Goal: Task Accomplishment & Management: Complete application form

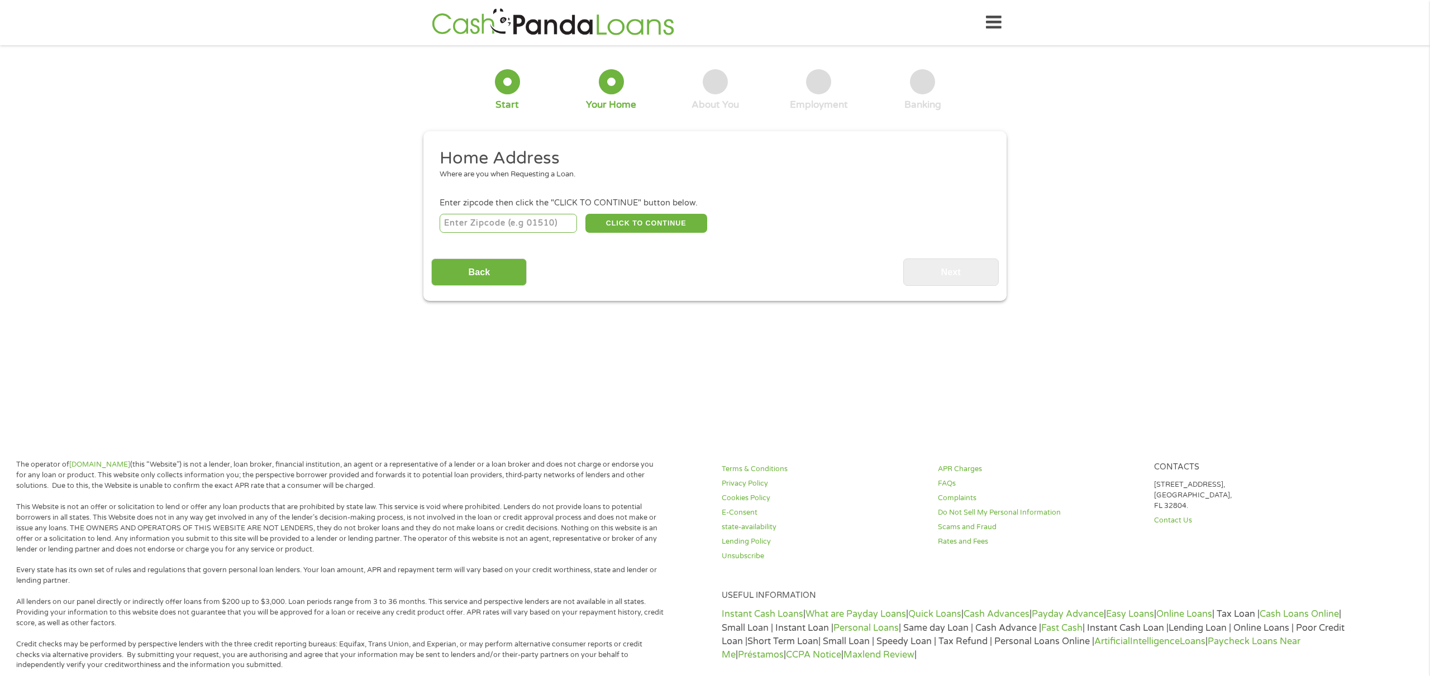
click at [552, 224] on input "number" at bounding box center [509, 223] width 138 height 19
type input "23168"
click at [613, 224] on button "CLICK TO CONTINUE" at bounding box center [646, 223] width 122 height 19
type input "23168"
type input "Toano"
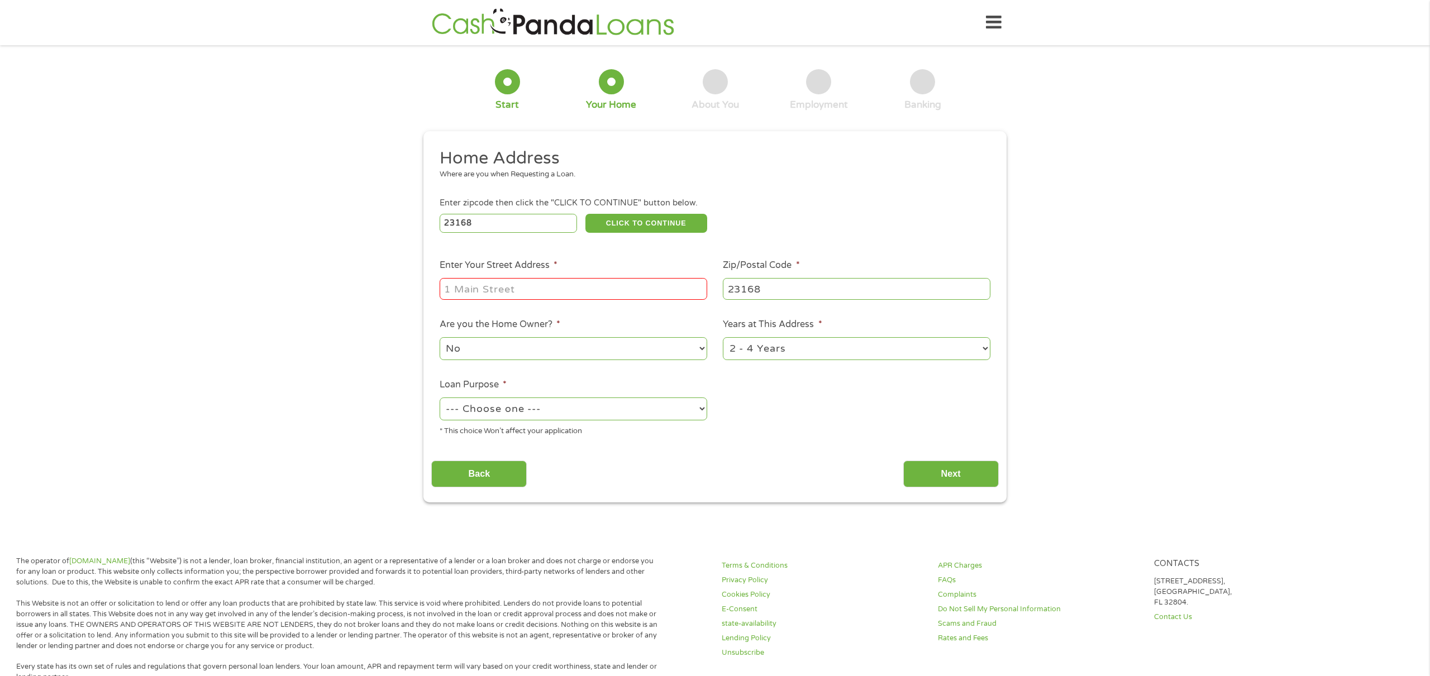
click at [552, 290] on input "Enter Your Street Address *" at bounding box center [574, 288] width 268 height 21
type input "[STREET_ADDRESS][PERSON_NAME]"
click at [491, 351] on select "No Yes" at bounding box center [574, 348] width 268 height 23
select select "yes"
click at [873, 346] on select "1 Year or less 1 - 2 Years 2 - 4 Years Over 4 Years" at bounding box center [857, 348] width 268 height 23
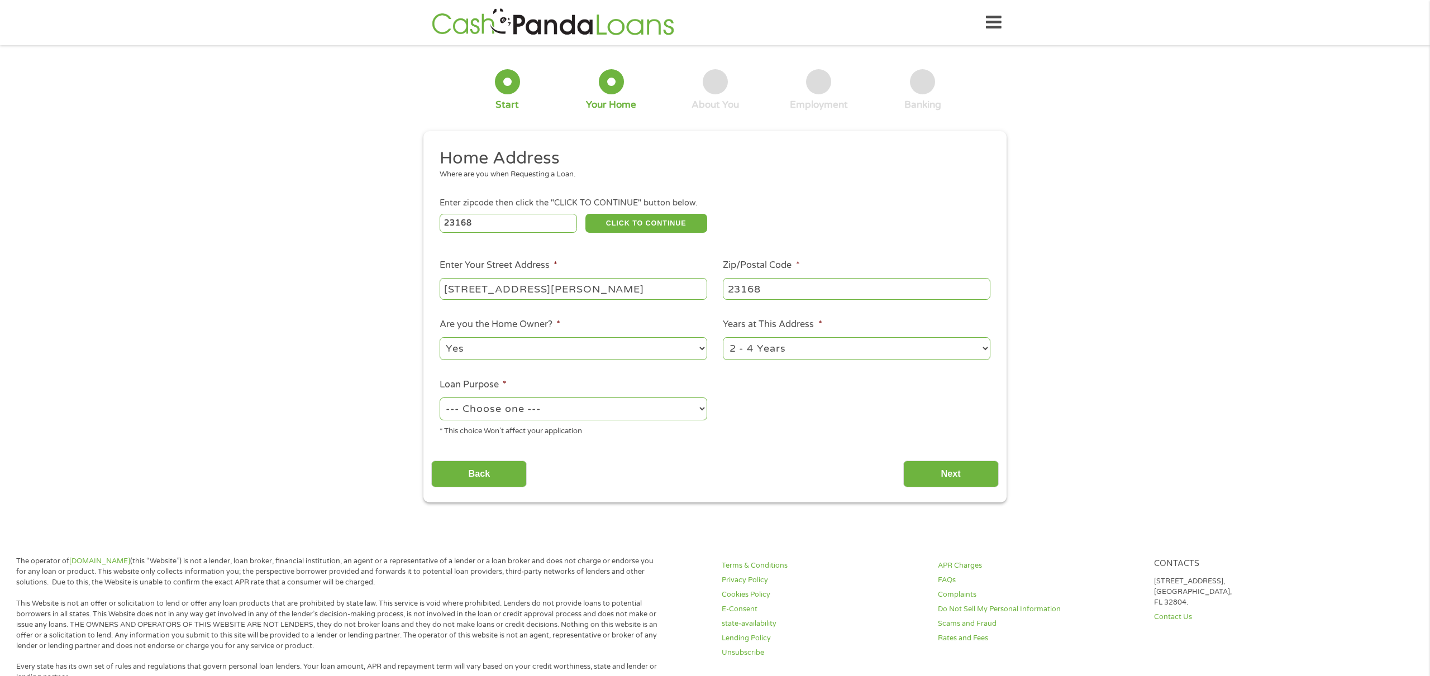
select select "60months"
click at [596, 414] on select "--- Choose one --- Pay Bills Debt Consolidation Home Improvement Major Purchase…" at bounding box center [574, 409] width 268 height 23
select select "debtconsolidation"
click at [989, 474] on input "Next" at bounding box center [951, 474] width 96 height 27
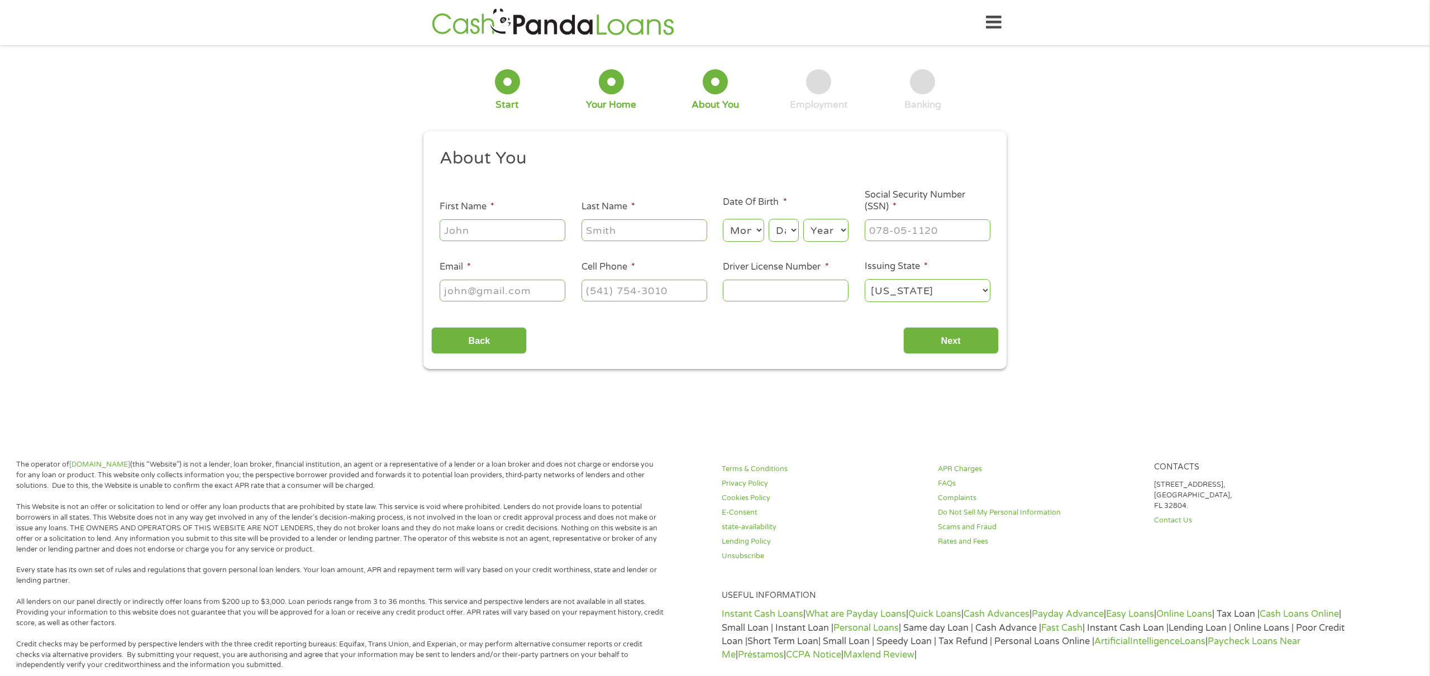
scroll to position [4, 4]
click at [526, 225] on input "First Name *" at bounding box center [503, 230] width 126 height 21
type input "[PERSON_NAME]"
type input "Wolf"
type input "[EMAIL_ADDRESS][DOMAIN_NAME]"
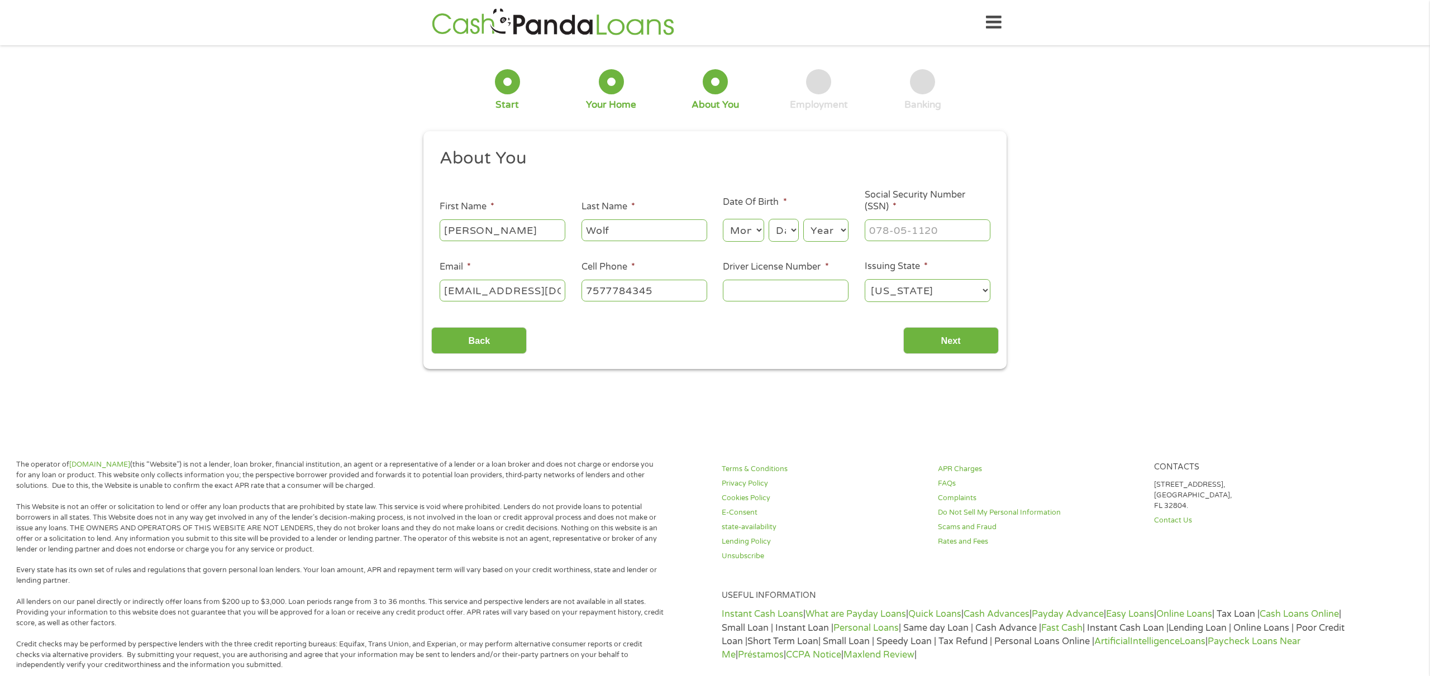
type input "[PHONE_NUMBER]"
click at [751, 231] on select "Month 1 2 3 4 5 6 7 8 9 10 11 12" at bounding box center [743, 230] width 41 height 23
select select "8"
click at [782, 237] on select "Day 1 2 3 4 5 6 7 8 9 10 11 12 13 14 15 16 17 18 19 20 21 22 23 24 25 26 27 28 …" at bounding box center [784, 230] width 30 height 23
select select "31"
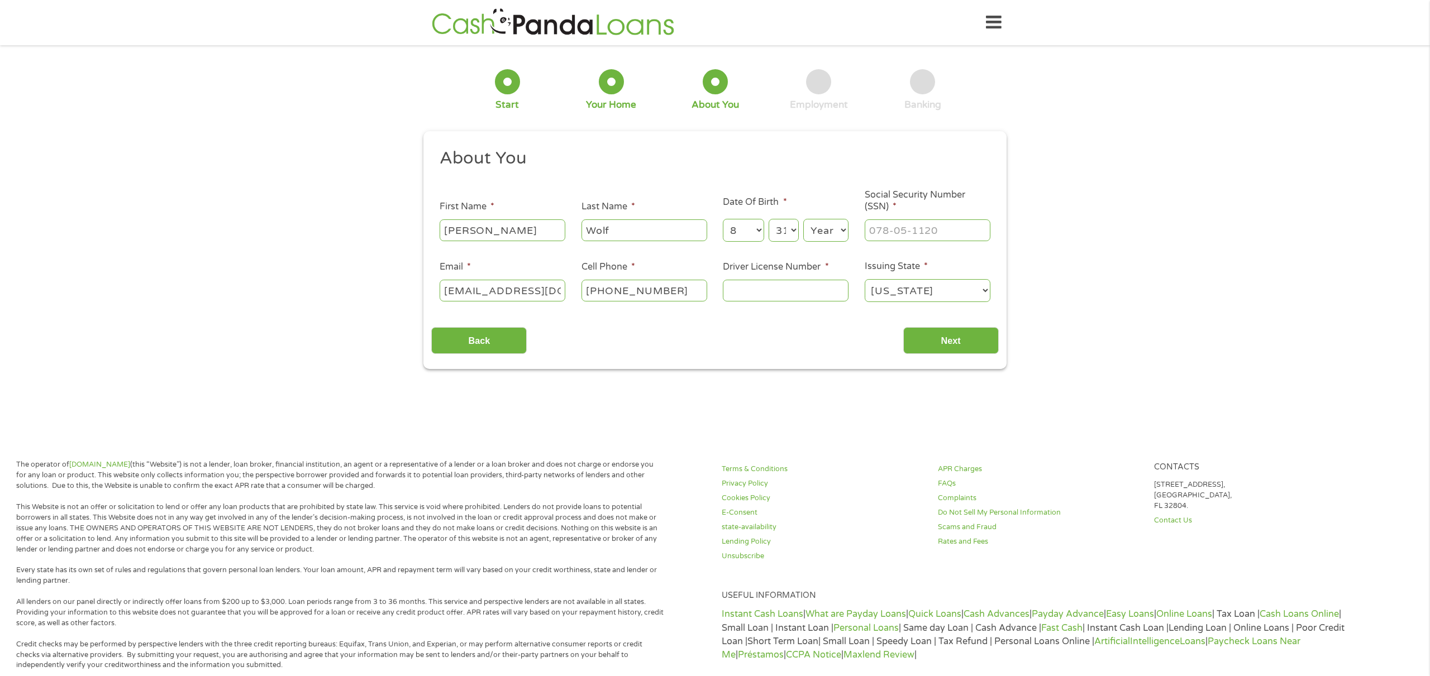
click at [839, 225] on select "Year [DATE] 2006 2005 2004 2003 2002 2001 2000 1999 1998 1997 1996 1995 1994 19…" at bounding box center [825, 230] width 45 height 23
select select "1958"
click at [886, 225] on input "___-__-____" at bounding box center [928, 230] width 126 height 21
type input "230-02-3547"
click at [669, 297] on input "[PHONE_NUMBER]" at bounding box center [644, 290] width 126 height 21
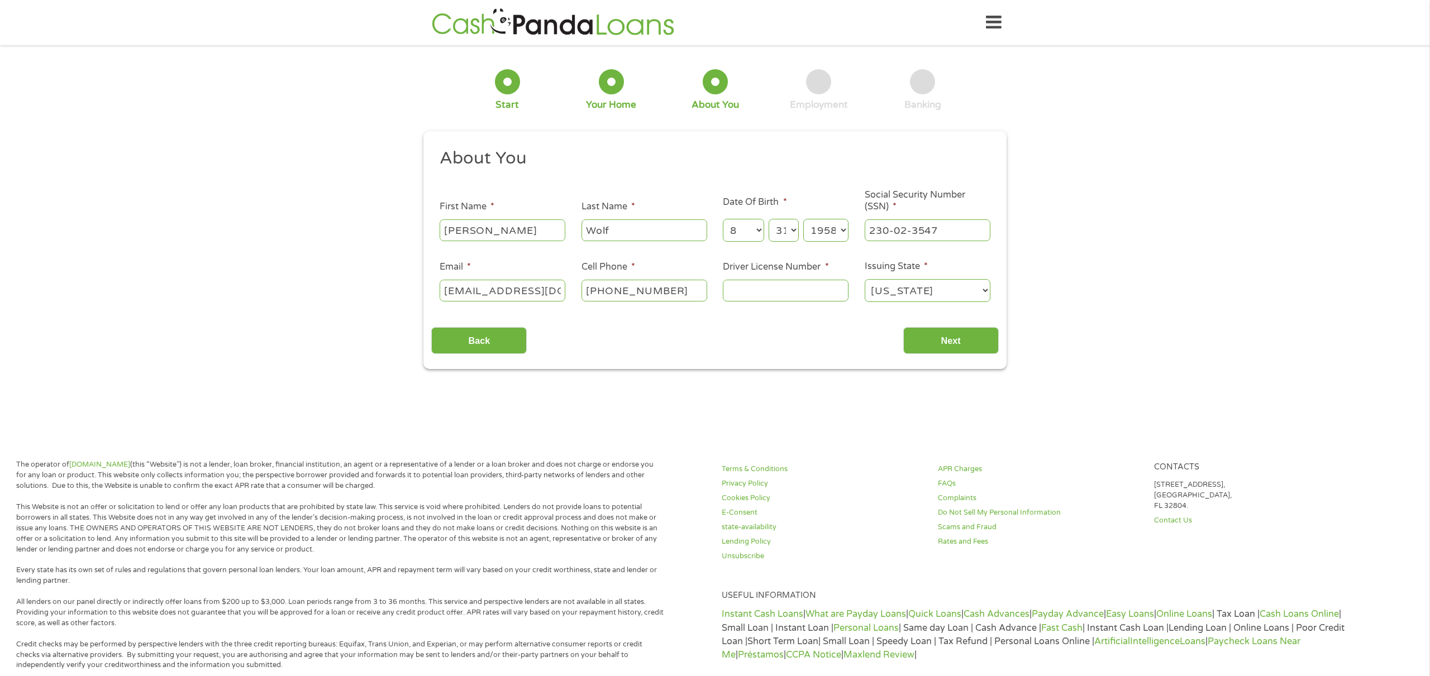
drag, startPoint x: 669, startPoint y: 296, endPoint x: 618, endPoint y: 294, distance: 50.9
click at [618, 294] on input "[PHONE_NUMBER]" at bounding box center [644, 290] width 126 height 21
type input "[PHONE_NUMBER]"
click at [756, 293] on input "Driver License Number *" at bounding box center [786, 290] width 126 height 21
type input "T61930522"
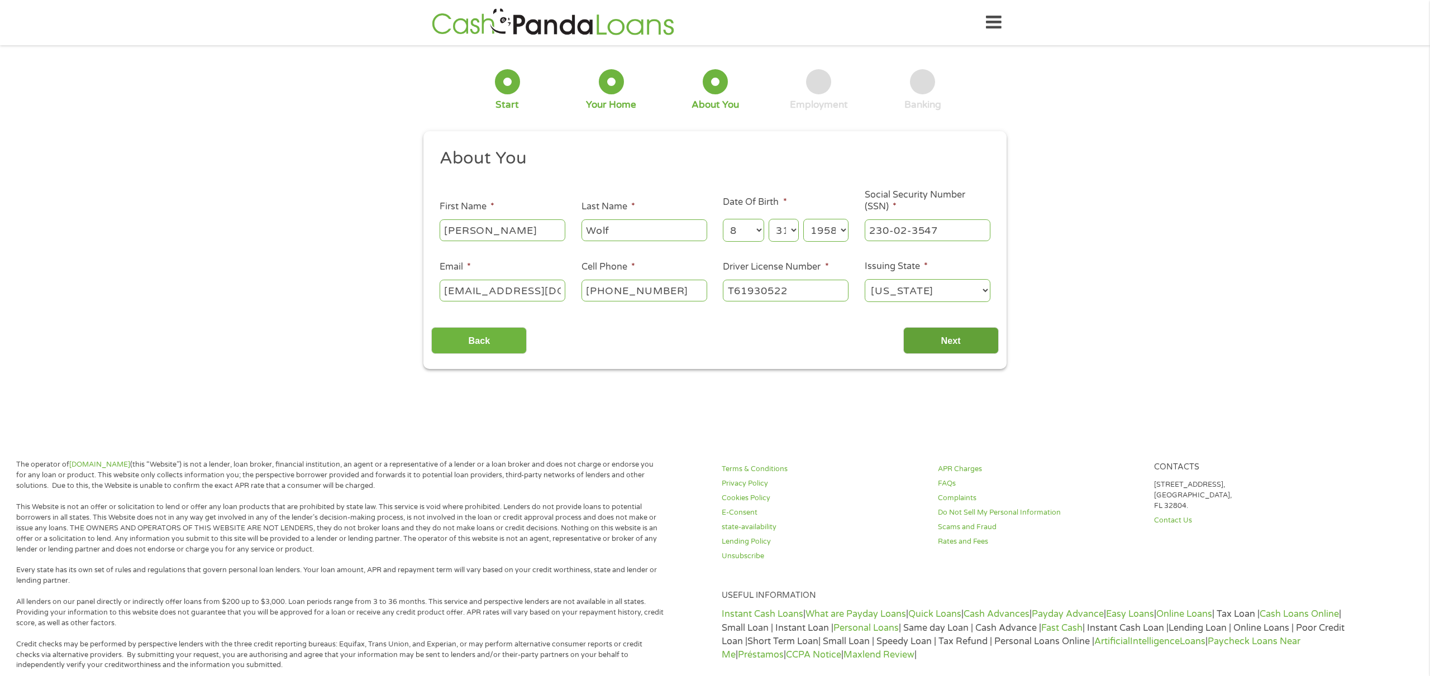
click at [958, 339] on input "Next" at bounding box center [951, 340] width 96 height 27
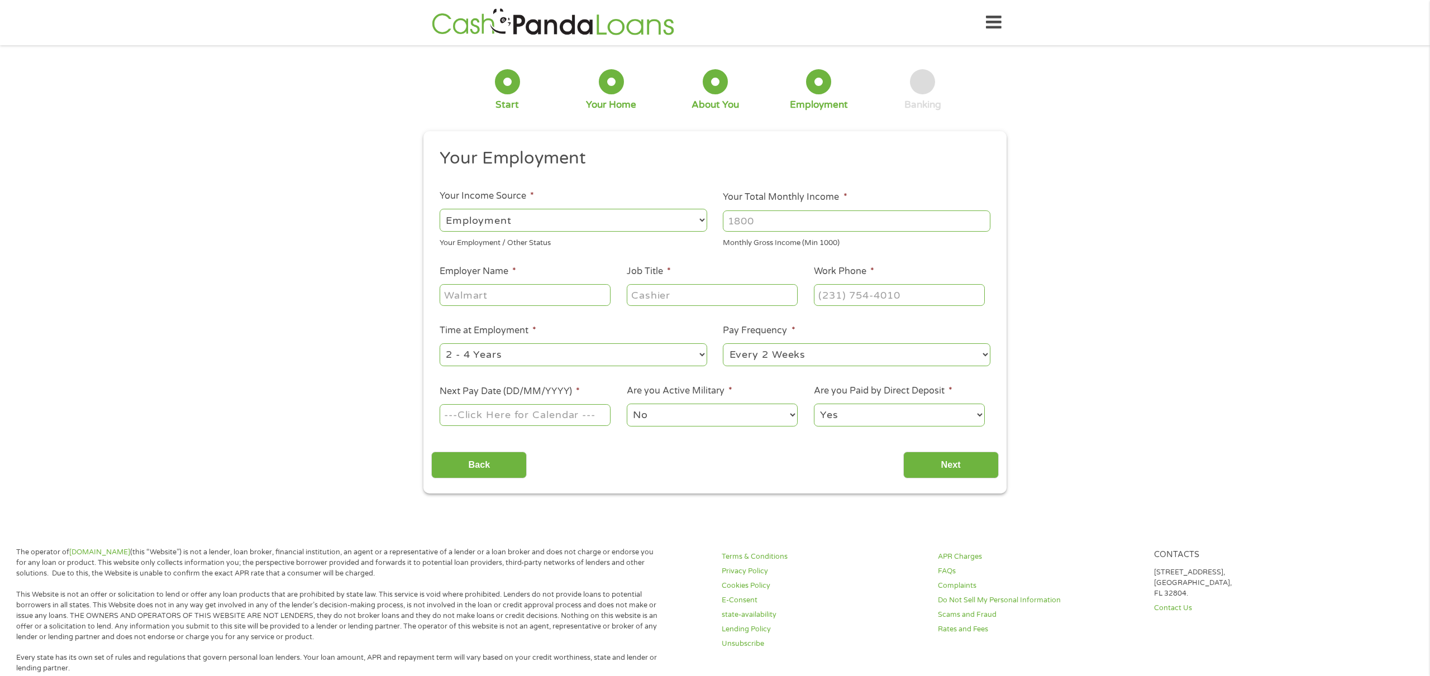
click at [748, 225] on input "Your Total Monthly Income *" at bounding box center [857, 221] width 268 height 21
type input "8200"
click at [569, 297] on input "Employer Name *" at bounding box center [525, 294] width 171 height 21
type input "College of [PERSON_NAME] & [PERSON_NAME]"
click at [733, 297] on input "Job Title *" at bounding box center [712, 294] width 171 height 21
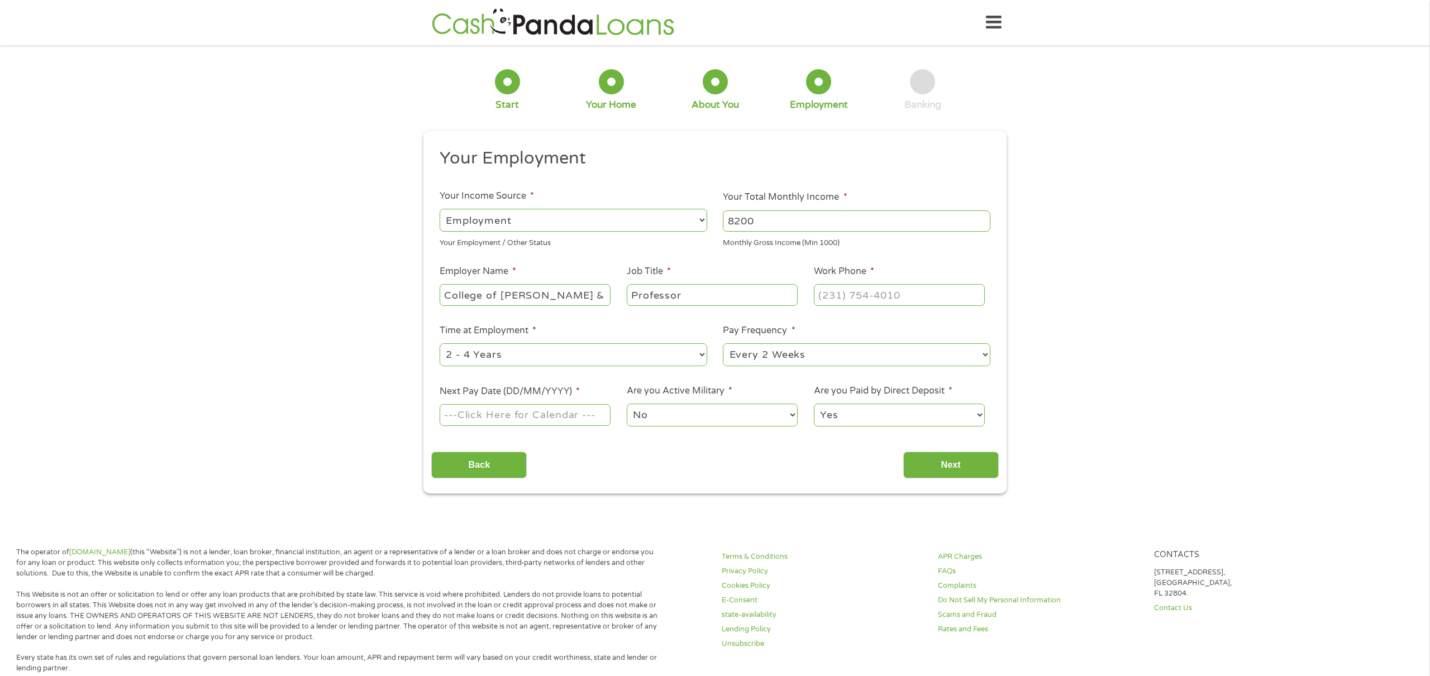
type input "Professor"
click at [854, 290] on input "(___) ___-____" at bounding box center [899, 294] width 171 height 21
type input "[PHONE_NUMBER]"
click at [520, 352] on select "--- Choose one --- 1 Year or less 1 - 2 Years 2 - 4 Years Over 4 Years" at bounding box center [574, 355] width 268 height 23
select select "60months"
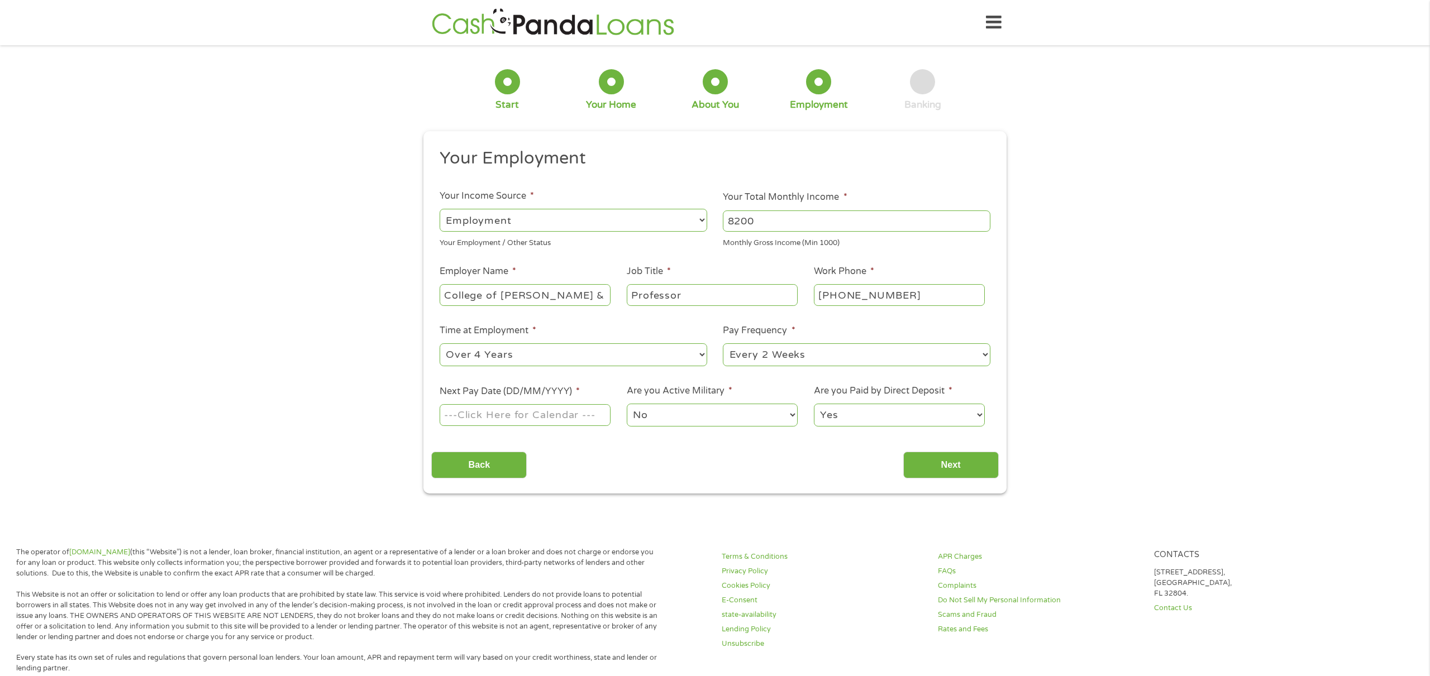
click at [779, 358] on select "--- Choose one --- Every 2 Weeks Every Week Monthly Semi-Monthly" at bounding box center [857, 355] width 268 height 23
select select "semimonthly"
click at [547, 413] on input "Next Pay Date (DD/MM/YYYY) *" at bounding box center [525, 414] width 171 height 21
type input "[DATE]"
click at [916, 467] on input "Next" at bounding box center [951, 465] width 96 height 27
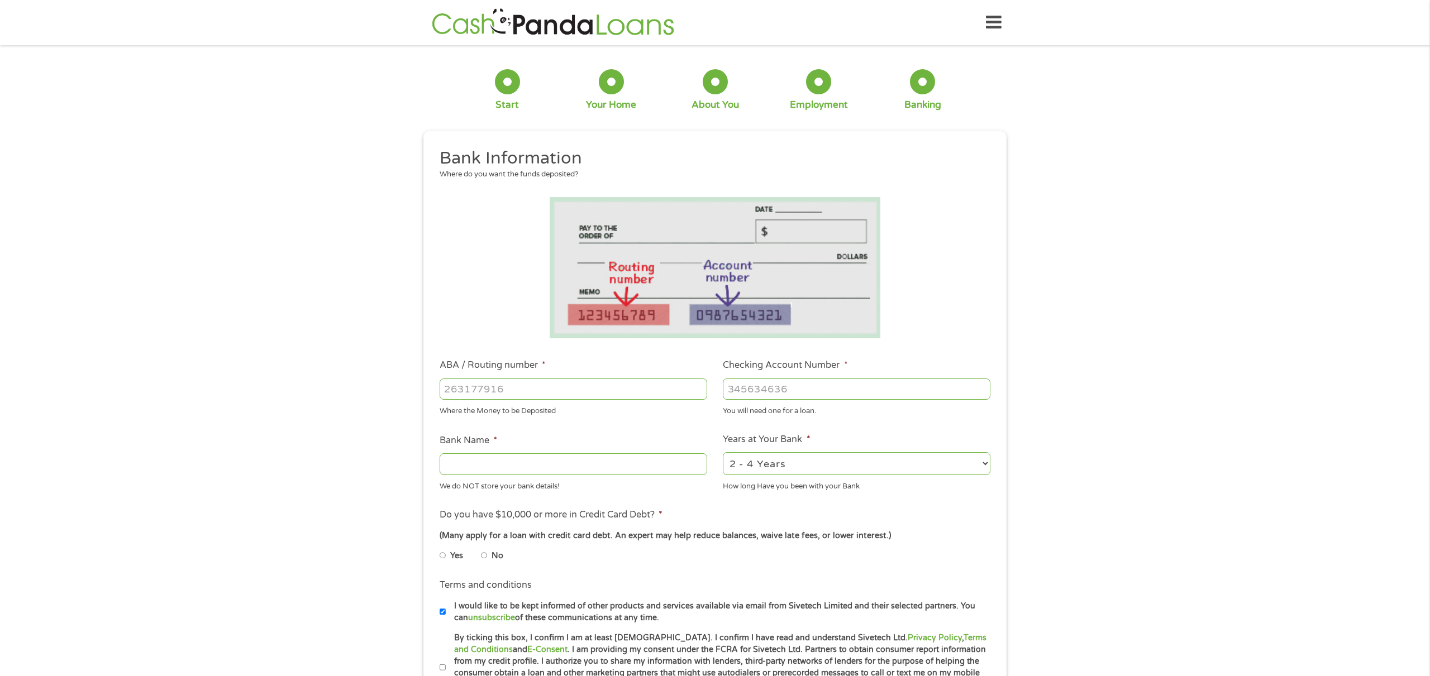
click at [538, 392] on input "ABA / Routing number *" at bounding box center [574, 389] width 268 height 21
click at [508, 390] on input "ABA / Routing number *" at bounding box center [574, 389] width 268 height 21
type input "051000017"
type input "BANK OF AMERICA NA"
type input "051000017"
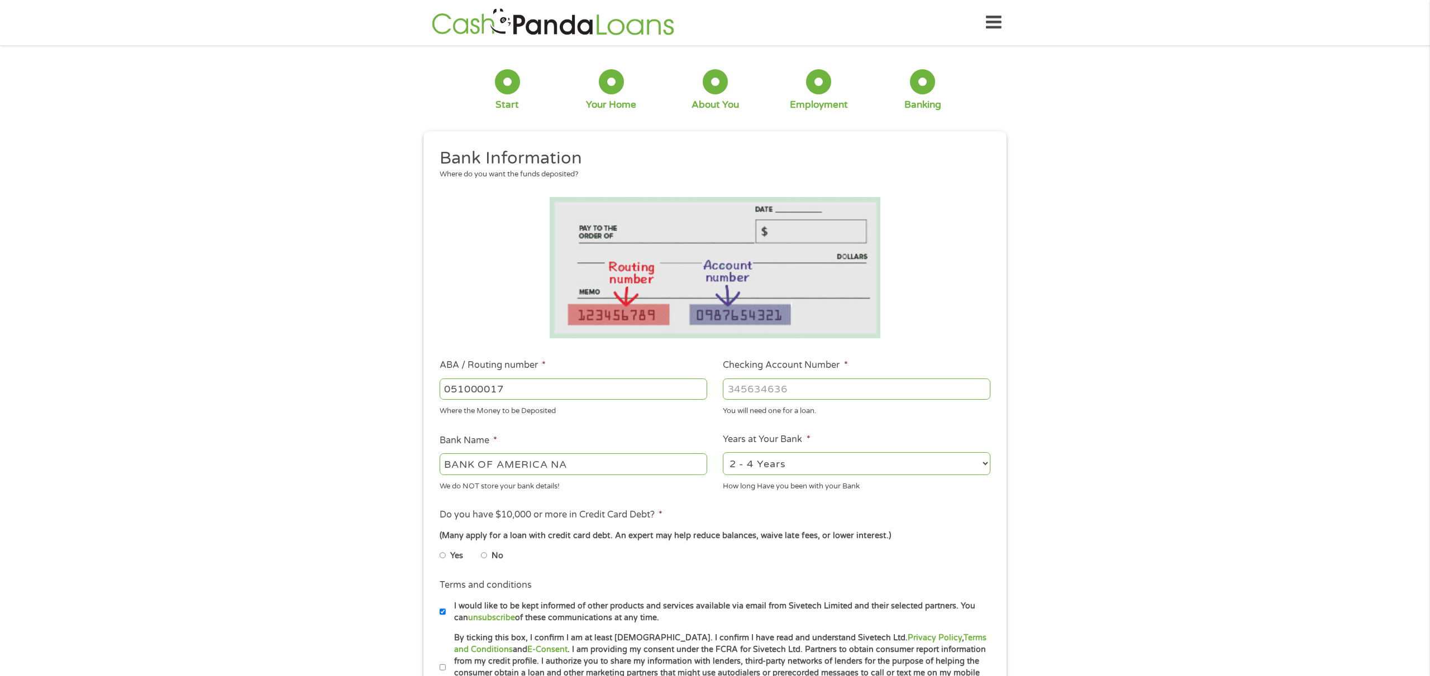
click at [777, 384] on input "Checking Account Number *" at bounding box center [857, 389] width 268 height 21
type input "434561759499"
click at [785, 466] on select "2 - 4 Years 6 - 12 Months 1 - 2 Years Over 4 Years" at bounding box center [857, 463] width 268 height 23
select select "60months"
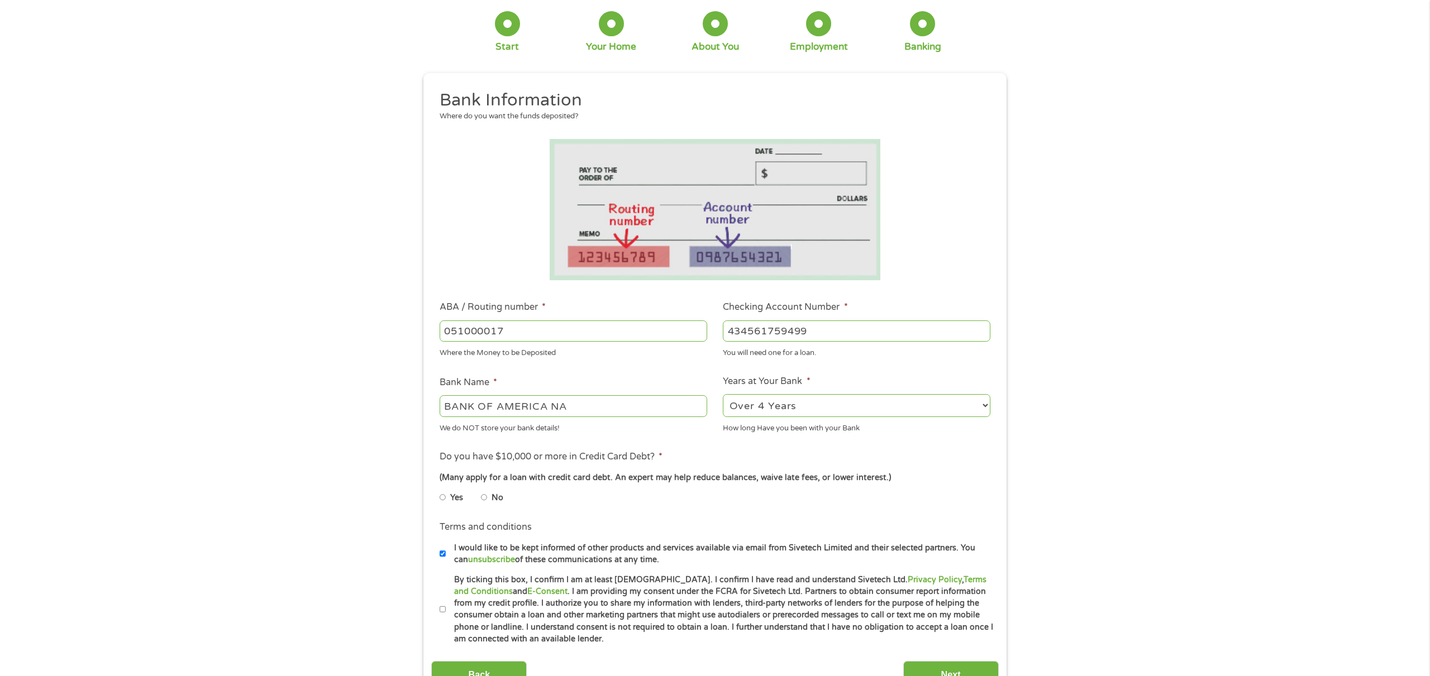
scroll to position [59, 0]
click at [483, 498] on input "No" at bounding box center [484, 497] width 7 height 18
radio input "true"
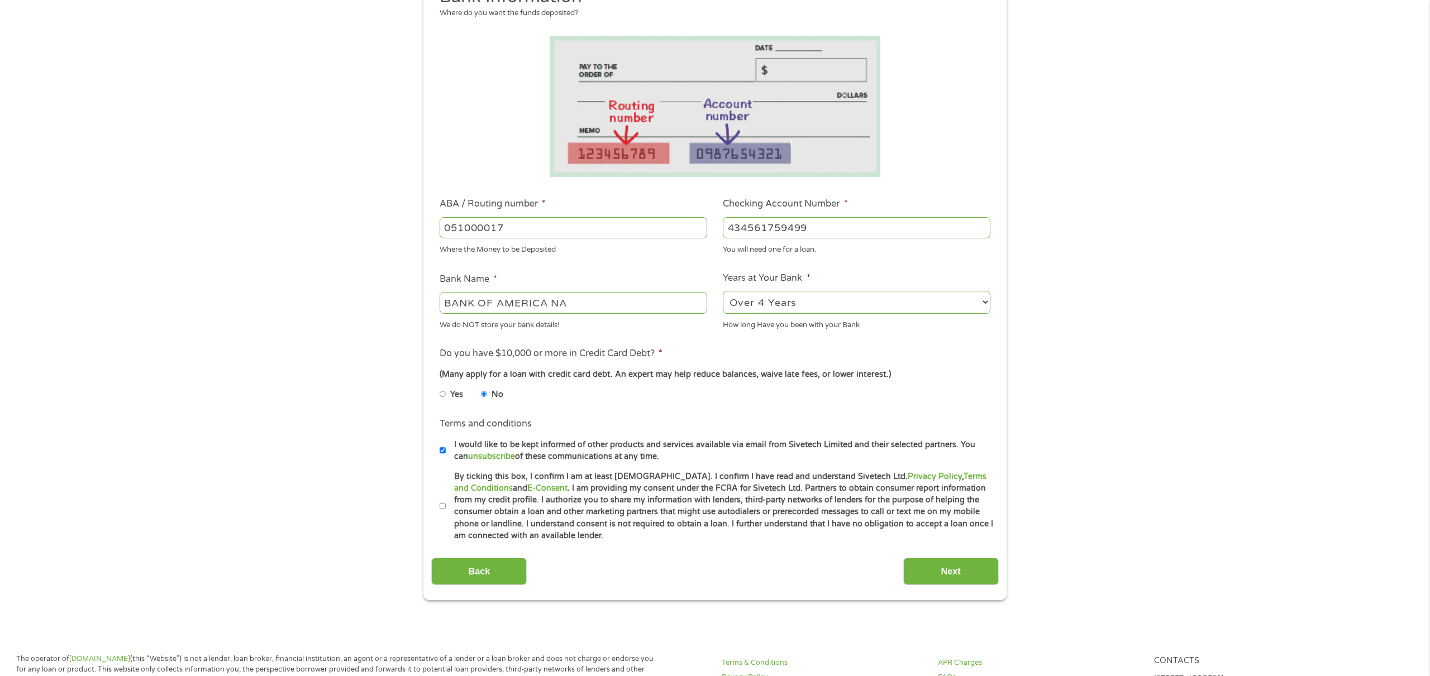
scroll to position [163, 0]
click at [442, 506] on input "By ticking this box, I confirm I am at least [DEMOGRAPHIC_DATA]. I confirm I ha…" at bounding box center [443, 506] width 7 height 18
checkbox input "true"
click at [445, 449] on input "I would like to be kept informed of other products and services available via e…" at bounding box center [443, 450] width 7 height 18
checkbox input "false"
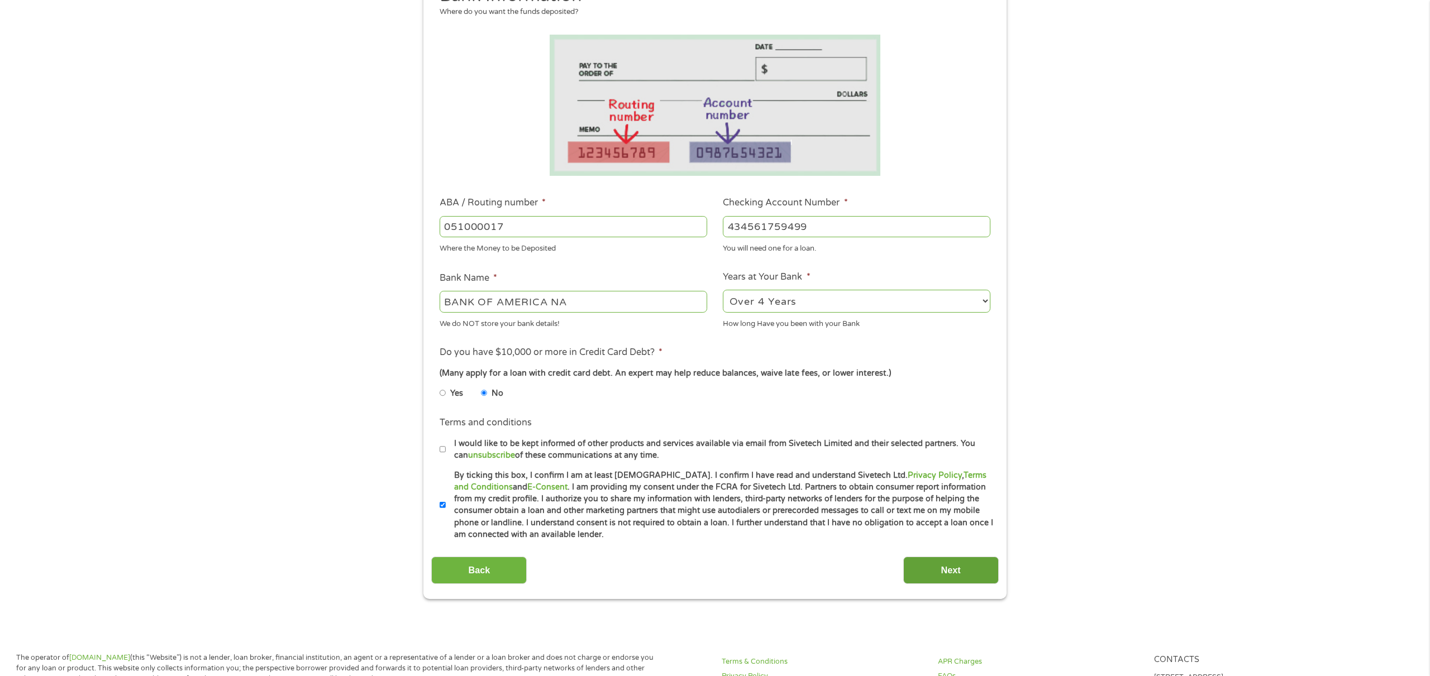
click at [934, 566] on input "Next" at bounding box center [951, 570] width 96 height 27
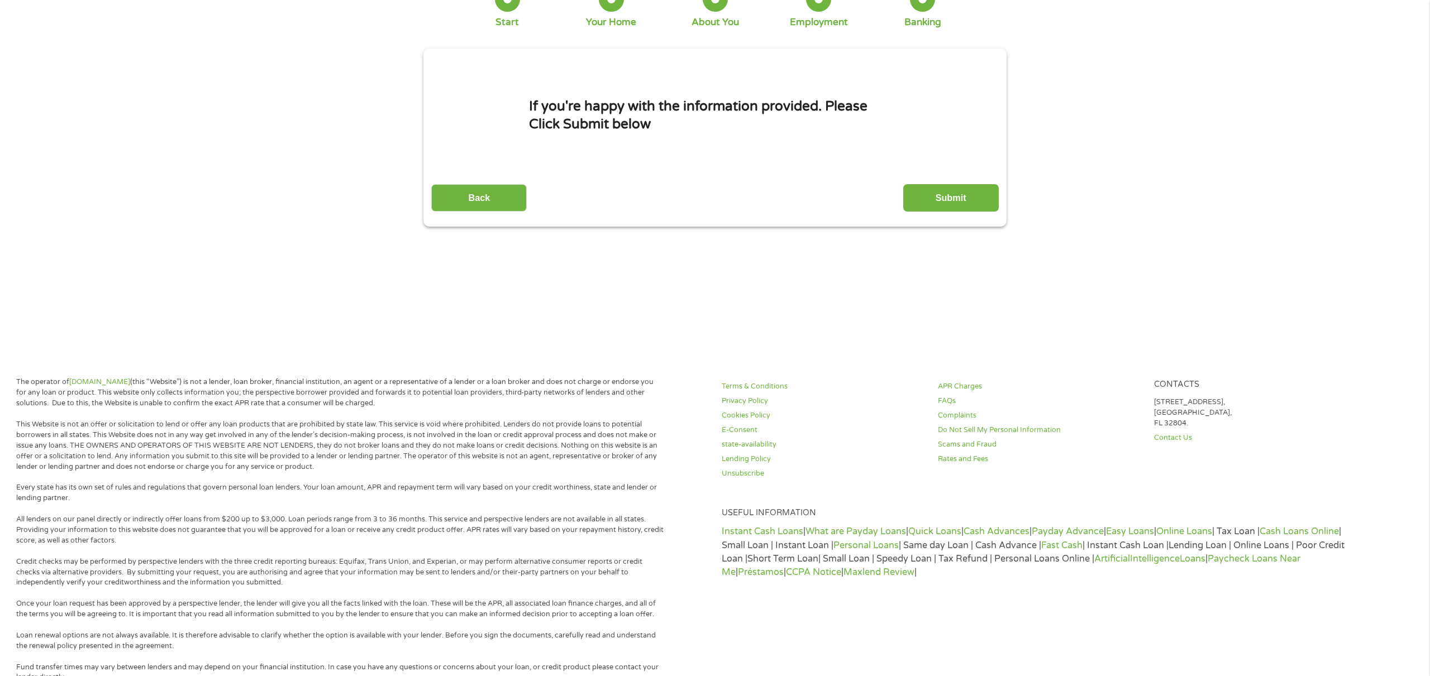
scroll to position [0, 0]
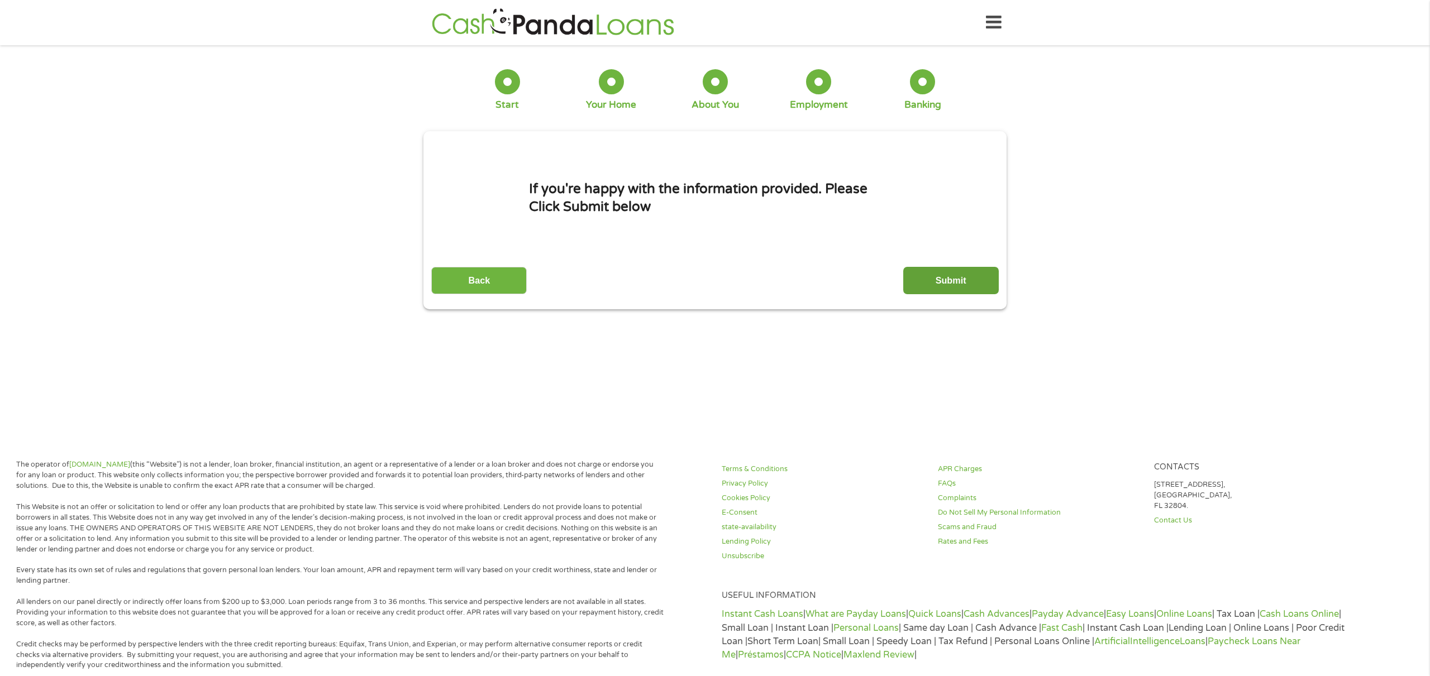
click at [950, 283] on input "Submit" at bounding box center [951, 280] width 96 height 27
